Goal: Use online tool/utility: Utilize a website feature to perform a specific function

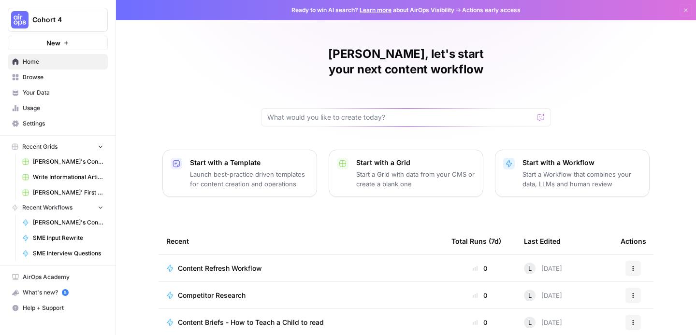
click at [237, 264] on span "Content Refresh Workflow" at bounding box center [220, 269] width 84 height 10
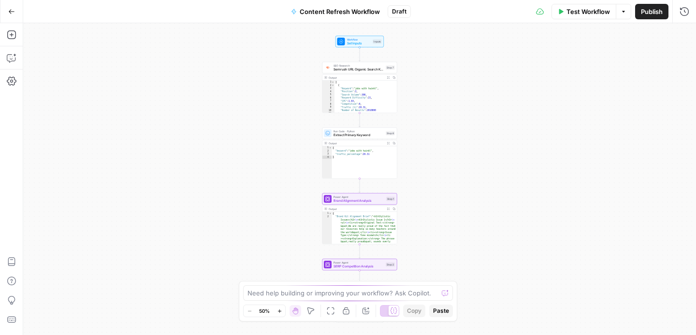
click at [586, 14] on span "Test Workflow" at bounding box center [589, 12] width 44 height 10
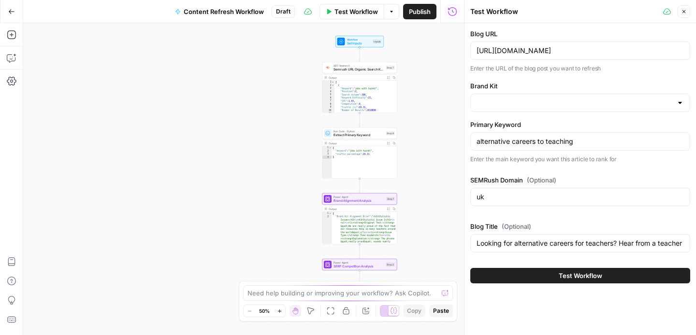
type input "Twinkl"
drag, startPoint x: 557, startPoint y: 269, endPoint x: 559, endPoint y: 277, distance: 7.6
click at [557, 269] on button "Test Workflow" at bounding box center [580, 275] width 220 height 15
